Goal: Task Accomplishment & Management: Use online tool/utility

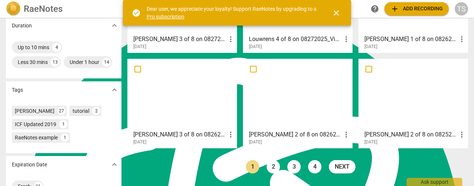
scroll to position [219, 0]
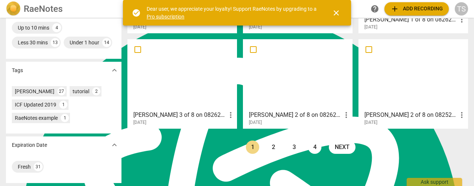
click at [272, 141] on link "2" at bounding box center [272, 147] width 13 height 13
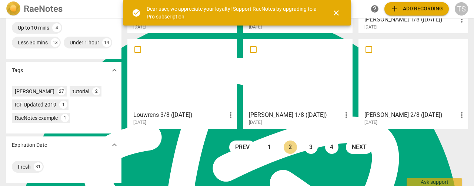
scroll to position [219, 0]
click at [311, 141] on link "3" at bounding box center [310, 147] width 13 height 13
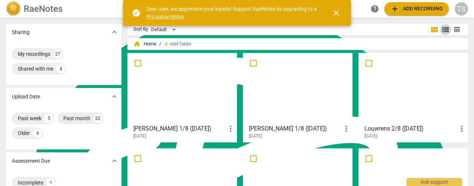
click at [444, 30] on span "view_list" at bounding box center [445, 29] width 9 height 9
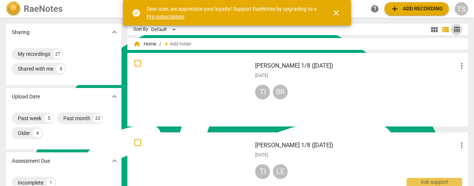
click at [454, 34] on button "table_chart" at bounding box center [456, 29] width 11 height 11
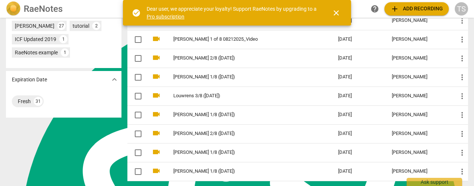
scroll to position [296, 0]
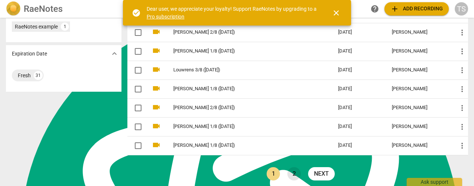
click at [293, 170] on link "2" at bounding box center [293, 173] width 13 height 13
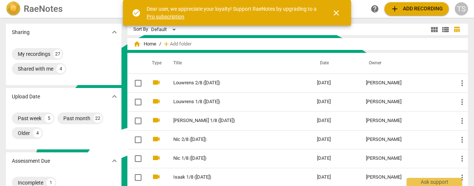
click at [338, 12] on span "close" at bounding box center [336, 13] width 9 height 9
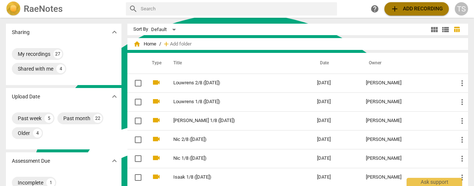
click at [412, 11] on span "add Add recording" at bounding box center [416, 8] width 53 height 9
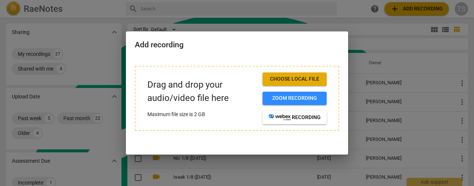
click at [302, 79] on span "Choose local file" at bounding box center [294, 78] width 52 height 7
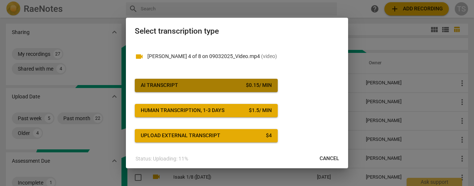
click at [217, 88] on span "AI Transcript $ 0.15 / min" at bounding box center [206, 85] width 131 height 7
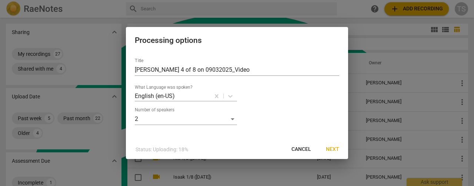
click at [334, 152] on span "Next" at bounding box center [332, 149] width 13 height 7
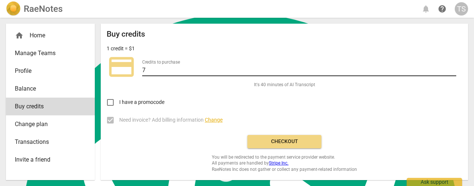
type input "7"
click at [452, 67] on input "7" at bounding box center [299, 71] width 314 height 11
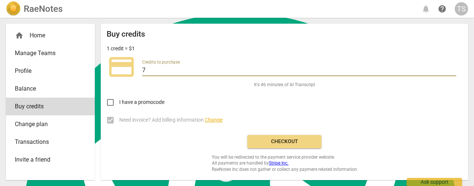
click at [452, 66] on input "7" at bounding box center [299, 71] width 314 height 11
type textarea "7"
click at [452, 66] on input "7" at bounding box center [299, 71] width 314 height 11
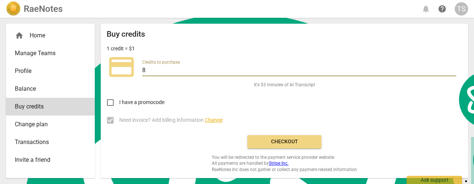
click at [453, 68] on input "8" at bounding box center [299, 71] width 314 height 11
click at [453, 67] on input "9" at bounding box center [299, 71] width 314 height 11
click at [453, 67] on input "10" at bounding box center [299, 71] width 314 height 11
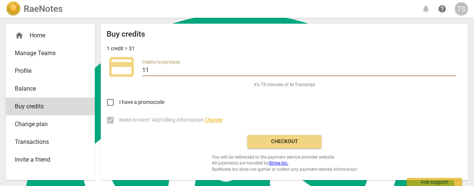
click at [453, 67] on input "11" at bounding box center [299, 71] width 314 height 11
click at [453, 67] on input "12" at bounding box center [299, 71] width 314 height 11
click at [453, 67] on input "13" at bounding box center [299, 71] width 314 height 11
click at [453, 67] on input "14" at bounding box center [299, 71] width 314 height 11
click at [453, 67] on input "15" at bounding box center [299, 71] width 314 height 11
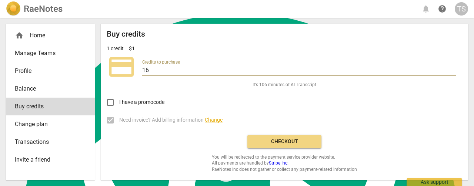
click at [453, 67] on input "16" at bounding box center [299, 71] width 314 height 11
click at [453, 67] on input "17" at bounding box center [299, 71] width 314 height 11
click at [453, 67] on input "18" at bounding box center [299, 71] width 314 height 11
click at [453, 67] on input "19" at bounding box center [299, 71] width 314 height 11
type input "20"
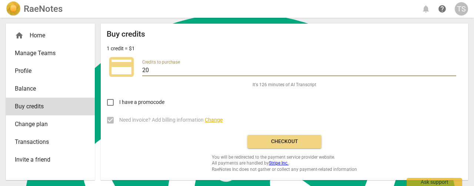
click at [453, 67] on input "20" at bounding box center [299, 71] width 314 height 11
click at [285, 141] on span "Checkout" at bounding box center [284, 141] width 62 height 7
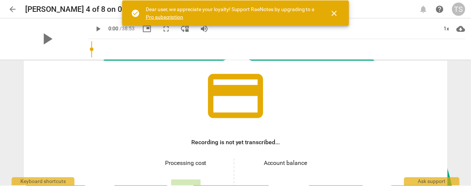
scroll to position [111, 0]
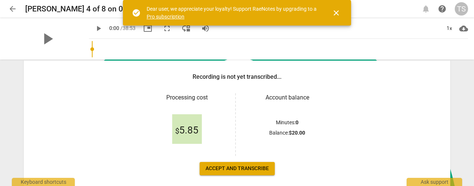
click at [246, 168] on span "Accept and transcribe" at bounding box center [236, 168] width 63 height 7
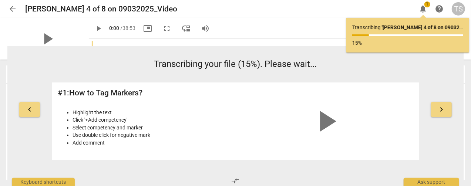
click at [345, 80] on div "Transcribing your file (15%). Please wait... # 1 : How to Tag Markers? Highligh…" at bounding box center [235, 109] width 367 height 103
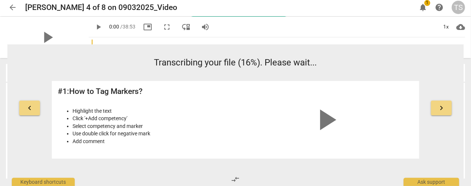
scroll to position [1, 0]
click at [244, 70] on div "Transcribing your file (16%). Please wait... # 1 : How to Tag Markers? Highligh…" at bounding box center [235, 107] width 367 height 103
click at [10, 5] on span "arrow_back" at bounding box center [12, 7] width 9 height 9
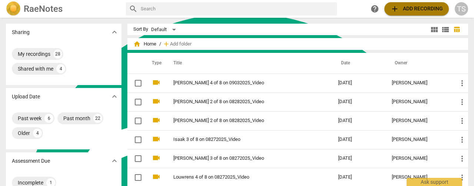
click at [419, 11] on span "add Add recording" at bounding box center [416, 8] width 53 height 9
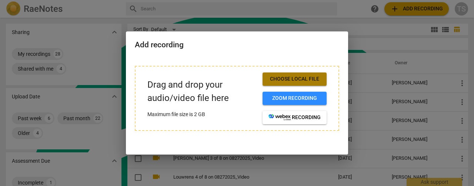
click at [295, 79] on span "Choose local file" at bounding box center [294, 78] width 52 height 7
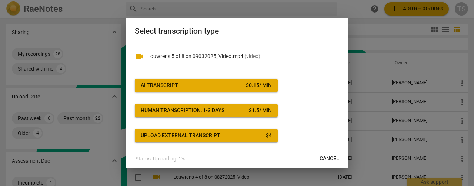
click at [226, 85] on span "AI Transcript $ 0.15 / min" at bounding box center [206, 85] width 131 height 7
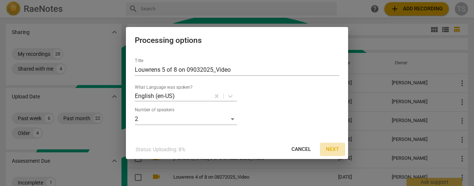
click at [338, 149] on span "Next" at bounding box center [332, 149] width 13 height 7
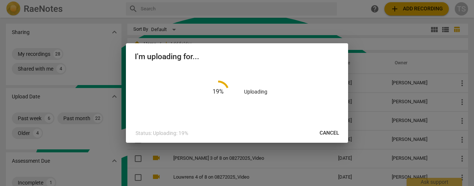
click at [414, 7] on div at bounding box center [237, 93] width 474 height 186
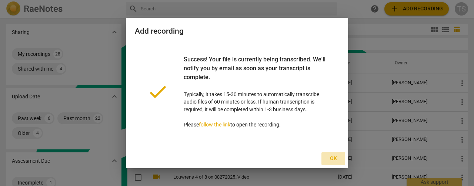
click at [332, 157] on span "Ok" at bounding box center [333, 158] width 12 height 7
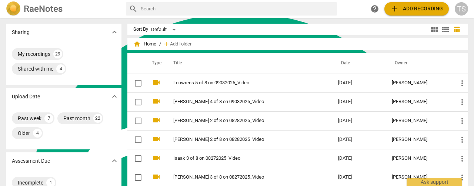
click at [407, 11] on span "add Add recording" at bounding box center [416, 8] width 53 height 9
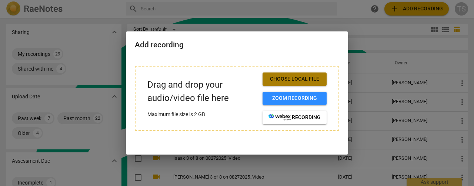
click at [298, 84] on button "Choose local file" at bounding box center [294, 79] width 64 height 13
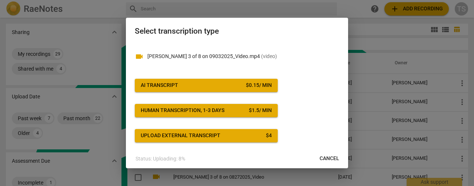
click at [225, 86] on span "AI Transcript $ 0.15 / min" at bounding box center [206, 85] width 131 height 7
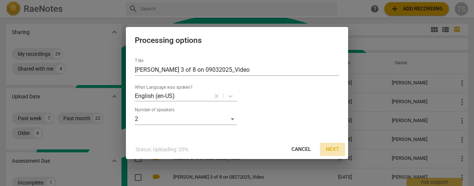
click at [336, 153] on span "Next" at bounding box center [332, 149] width 13 height 7
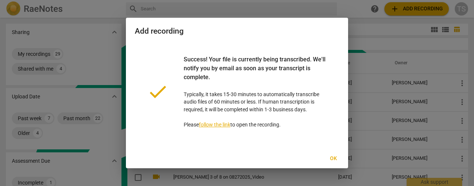
click at [328, 157] on span "Ok" at bounding box center [333, 158] width 12 height 7
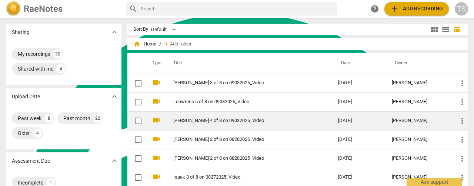
click at [250, 123] on td "[PERSON_NAME] 4 of 8 on 09032025_Video" at bounding box center [248, 120] width 168 height 19
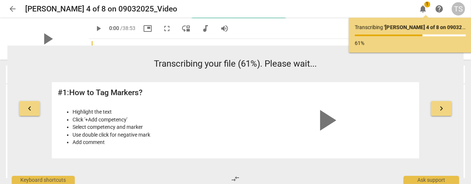
click at [10, 9] on span "arrow_back" at bounding box center [12, 8] width 9 height 9
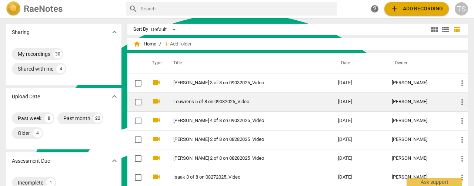
click at [294, 101] on link "Louwrens 5 of 8 on 09032025_Video" at bounding box center [242, 102] width 138 height 6
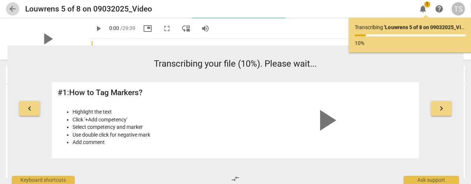
click at [12, 14] on button "arrow_back" at bounding box center [12, 8] width 13 height 13
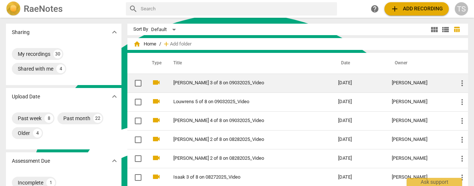
click at [221, 84] on link "[PERSON_NAME] 3 of 8 on 09032025_Video" at bounding box center [242, 83] width 138 height 6
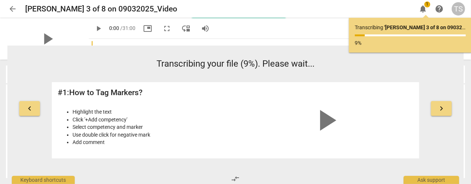
click at [12, 8] on span "arrow_back" at bounding box center [12, 8] width 9 height 9
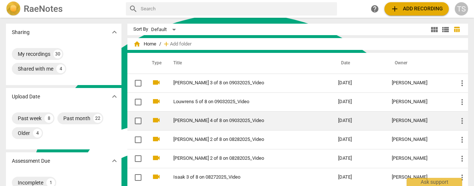
click at [218, 119] on link "[PERSON_NAME] 4 of 8 on 09032025_Video" at bounding box center [242, 121] width 138 height 6
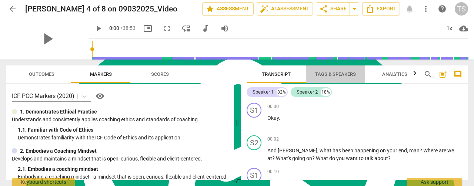
click at [332, 78] on span "Tags & Speakers" at bounding box center [335, 75] width 58 height 10
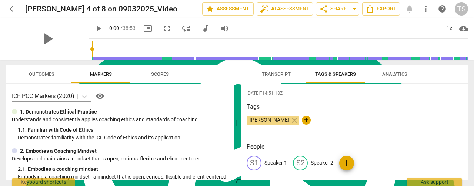
click at [255, 162] on div "S1" at bounding box center [253, 163] width 15 height 15
type textarea "Speaker 1"
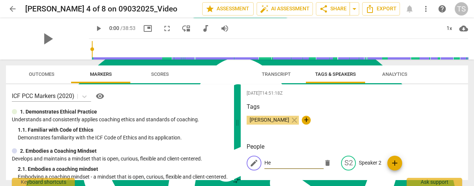
type input "H"
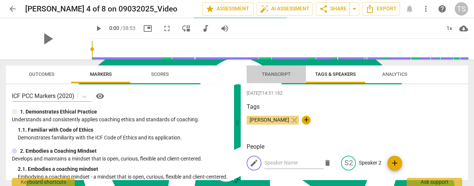
click at [279, 75] on span "Transcript" at bounding box center [276, 74] width 29 height 6
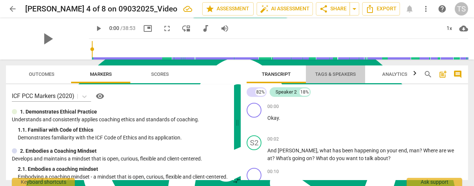
click at [315, 80] on button "Tags & Speakers" at bounding box center [335, 75] width 59 height 18
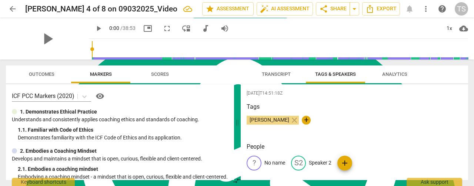
click at [279, 165] on p "No name" at bounding box center [274, 163] width 21 height 8
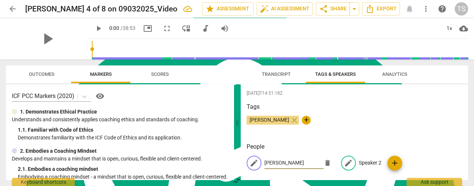
type input "[PERSON_NAME]"
click at [362, 165] on p "Speaker 2" at bounding box center [370, 163] width 23 height 8
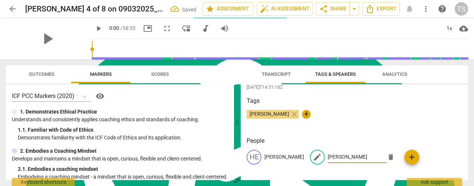
scroll to position [8, 0]
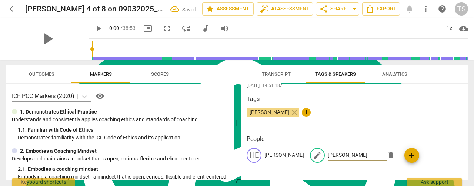
type input "[PERSON_NAME]"
click at [268, 74] on span "Transcript" at bounding box center [276, 74] width 29 height 6
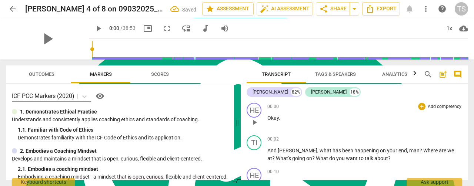
scroll to position [37, 0]
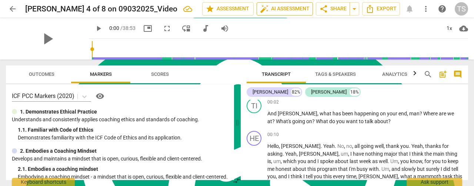
click at [282, 9] on span "auto_fix_high AI Assessment" at bounding box center [285, 8] width 50 height 9
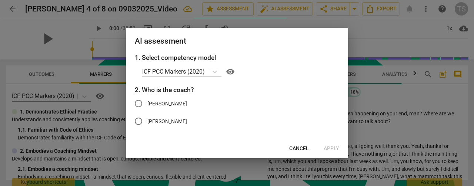
click at [143, 122] on input "[PERSON_NAME]" at bounding box center [139, 122] width 18 height 18
radio input "true"
click at [329, 150] on span "Apply" at bounding box center [331, 148] width 16 height 7
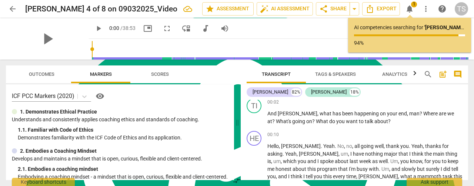
click at [8, 9] on span "arrow_back" at bounding box center [12, 8] width 13 height 9
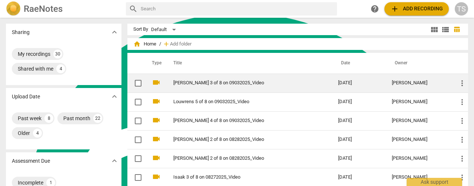
click at [174, 84] on link "[PERSON_NAME] 3 of 8 on 09032025_Video" at bounding box center [242, 83] width 138 height 6
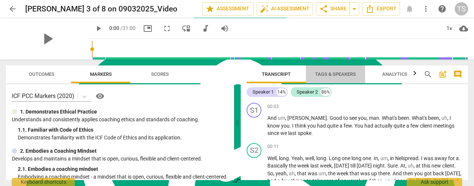
click at [335, 75] on span "Tags & Speakers" at bounding box center [335, 74] width 41 height 6
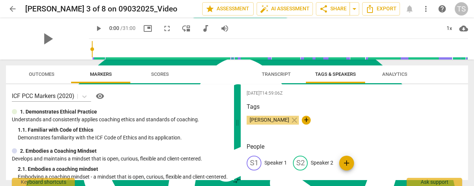
click at [275, 161] on p "Speaker 1" at bounding box center [275, 163] width 23 height 8
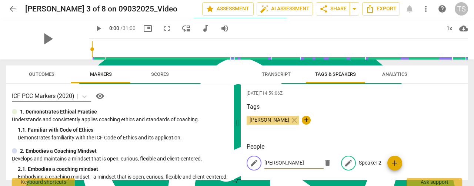
type input "[PERSON_NAME]"
click at [365, 160] on p "Speaker 2" at bounding box center [370, 163] width 23 height 8
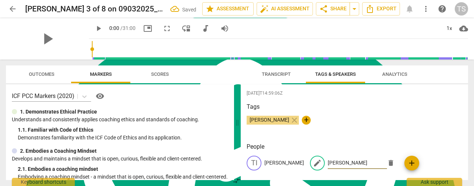
type input "[PERSON_NAME]"
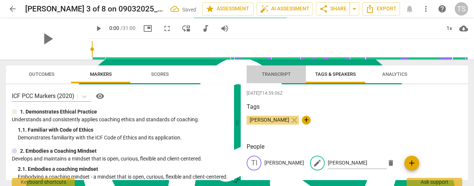
click at [268, 75] on span "Transcript" at bounding box center [276, 74] width 29 height 6
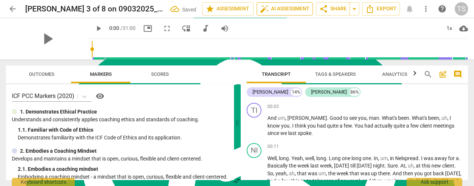
click at [270, 9] on span "auto_fix_high AI Assessment" at bounding box center [285, 8] width 50 height 9
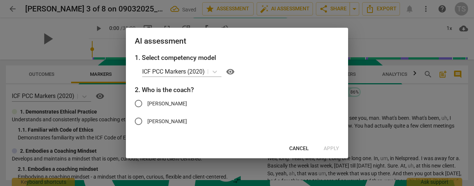
click at [148, 107] on span "[PERSON_NAME]" at bounding box center [167, 104] width 40 height 8
click at [147, 107] on input "[PERSON_NAME]" at bounding box center [139, 104] width 18 height 18
radio input "true"
click at [327, 147] on span "Apply" at bounding box center [331, 148] width 16 height 7
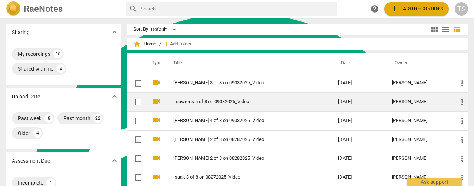
click at [197, 105] on td "Louwrens 5 of 8 on 09032025_Video" at bounding box center [248, 102] width 168 height 19
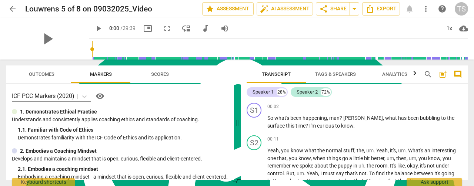
click at [327, 76] on span "Tags & Speakers" at bounding box center [335, 74] width 41 height 6
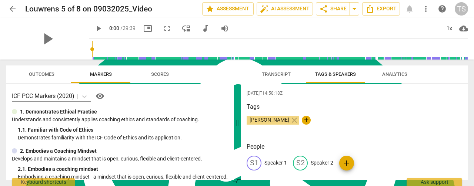
click at [282, 162] on p "Speaker 1" at bounding box center [275, 163] width 23 height 8
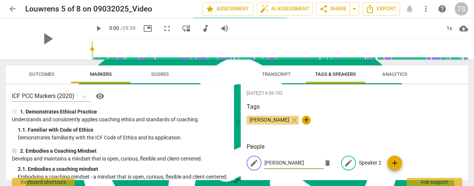
type input "[PERSON_NAME]"
click at [369, 161] on p "Speaker 2" at bounding box center [370, 163] width 23 height 8
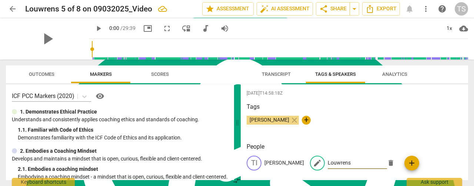
type input "Louwrens"
click at [266, 74] on span "Transcript" at bounding box center [276, 74] width 29 height 6
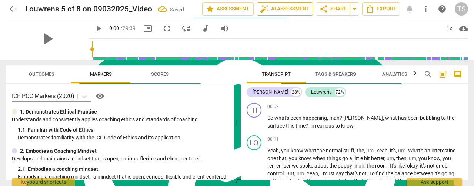
click at [280, 5] on span "auto_fix_high AI Assessment" at bounding box center [285, 8] width 50 height 9
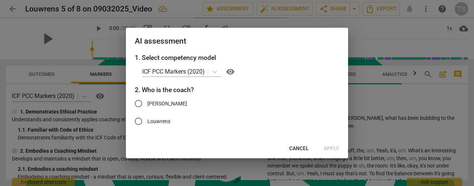
click at [147, 108] on label "[PERSON_NAME]" at bounding box center [232, 104] width 204 height 18
click at [147, 108] on input "[PERSON_NAME]" at bounding box center [139, 104] width 18 height 18
radio input "true"
click at [332, 148] on span "Apply" at bounding box center [331, 148] width 16 height 7
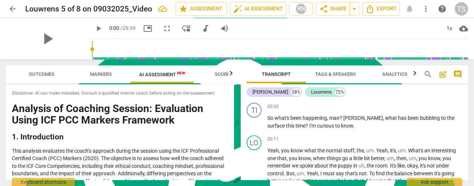
click at [7, 10] on span "arrow_back" at bounding box center [12, 8] width 13 height 9
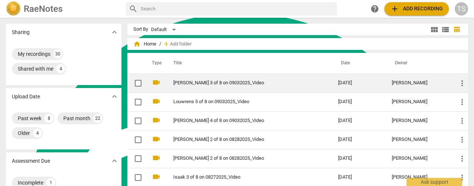
click at [185, 87] on td "[PERSON_NAME] 3 of 8 on 09032025_Video" at bounding box center [248, 83] width 168 height 19
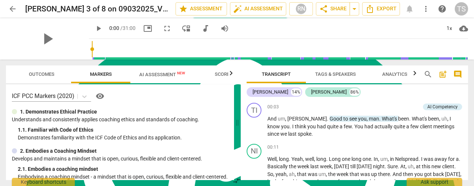
click at [158, 76] on span "AI Assessment New" at bounding box center [162, 75] width 46 height 6
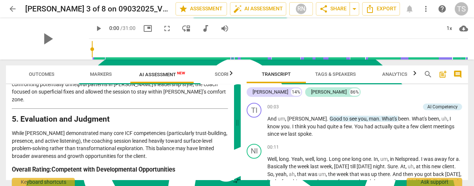
scroll to position [1555, 0]
click at [14, 9] on span "arrow_back" at bounding box center [12, 8] width 9 height 9
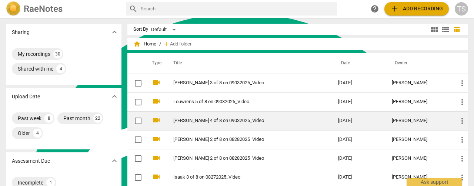
click at [187, 118] on link "[PERSON_NAME] 4 of 8 on 09032025_Video" at bounding box center [242, 121] width 138 height 6
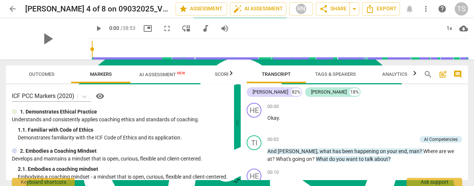
click at [153, 79] on span "AI Assessment New" at bounding box center [162, 74] width 64 height 11
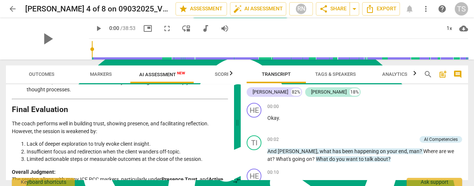
scroll to position [1254, 0]
